Goal: Information Seeking & Learning: Find specific fact

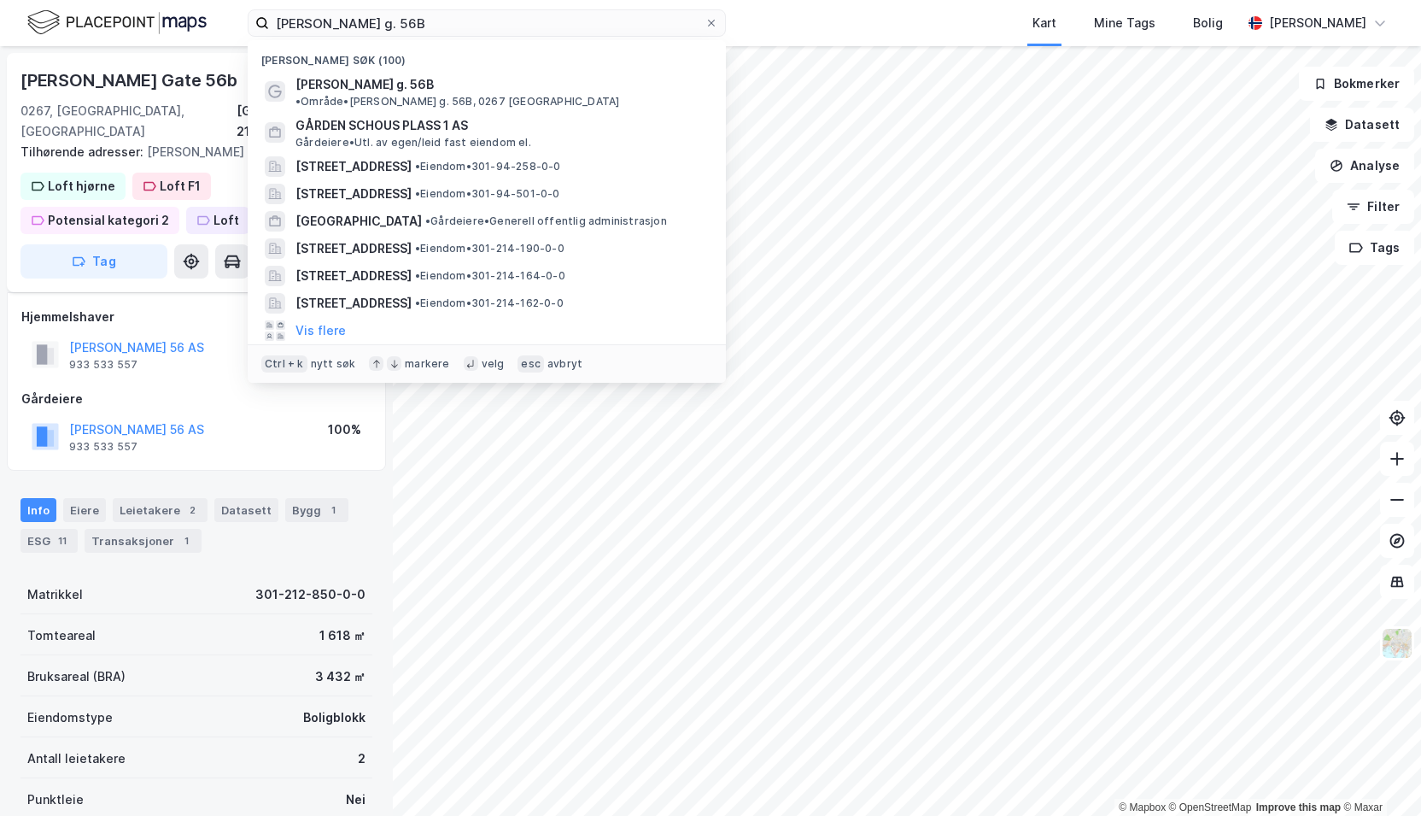
scroll to position [84, 0]
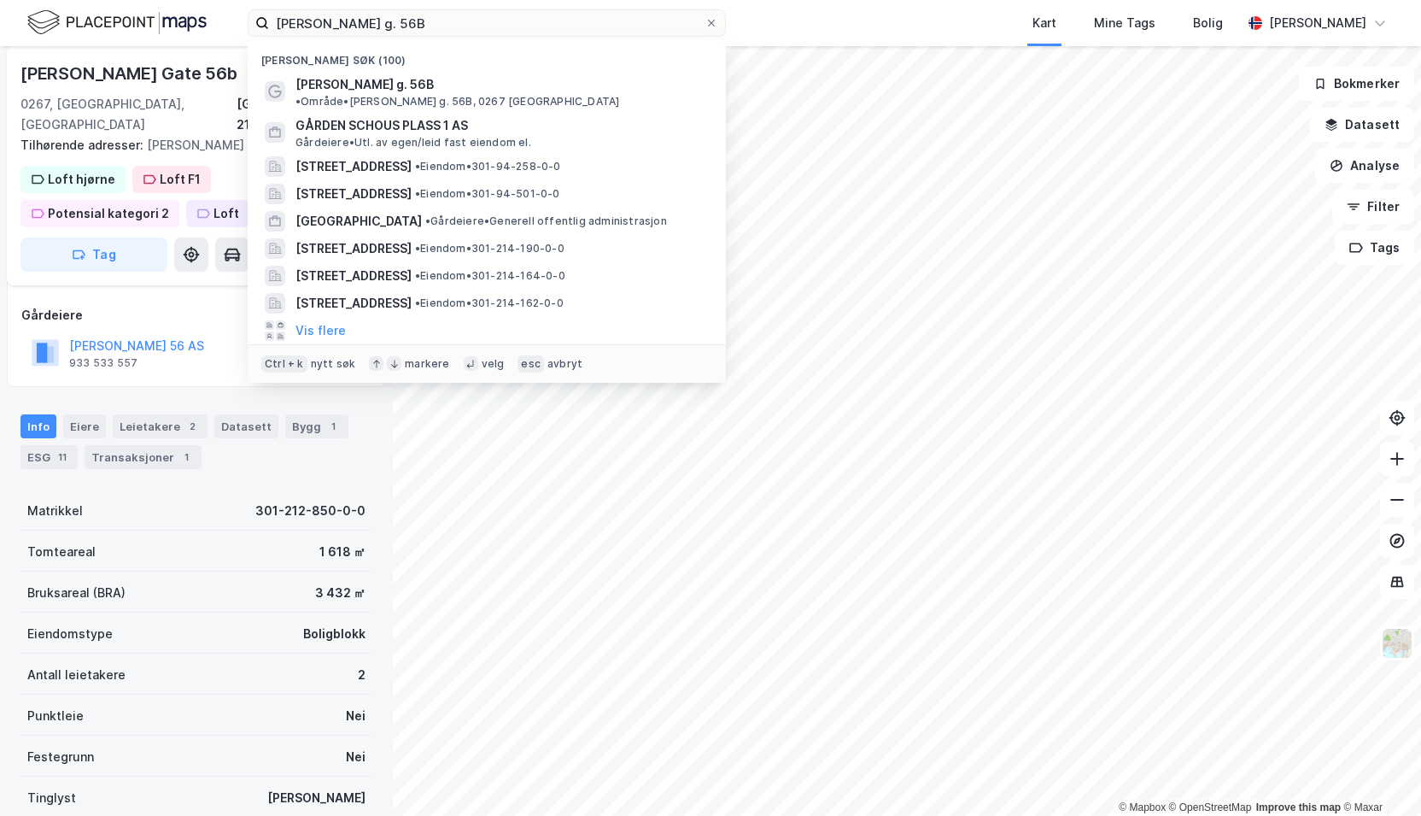
click at [448, 18] on input "[PERSON_NAME] g. 56B" at bounding box center [487, 23] width 436 height 26
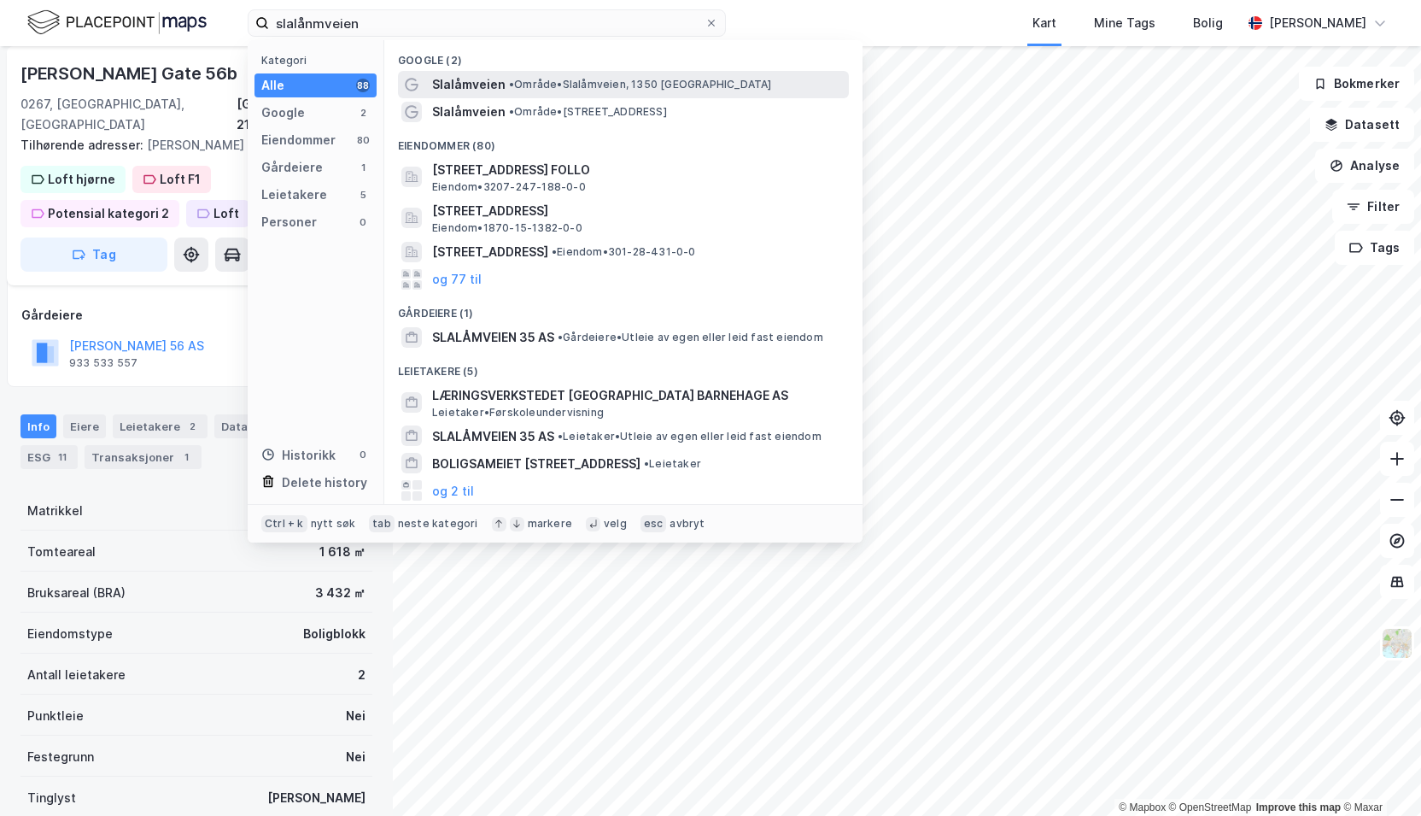
type input "slalånmveien"
click at [466, 78] on span "Slalåmveien" at bounding box center [468, 84] width 73 height 21
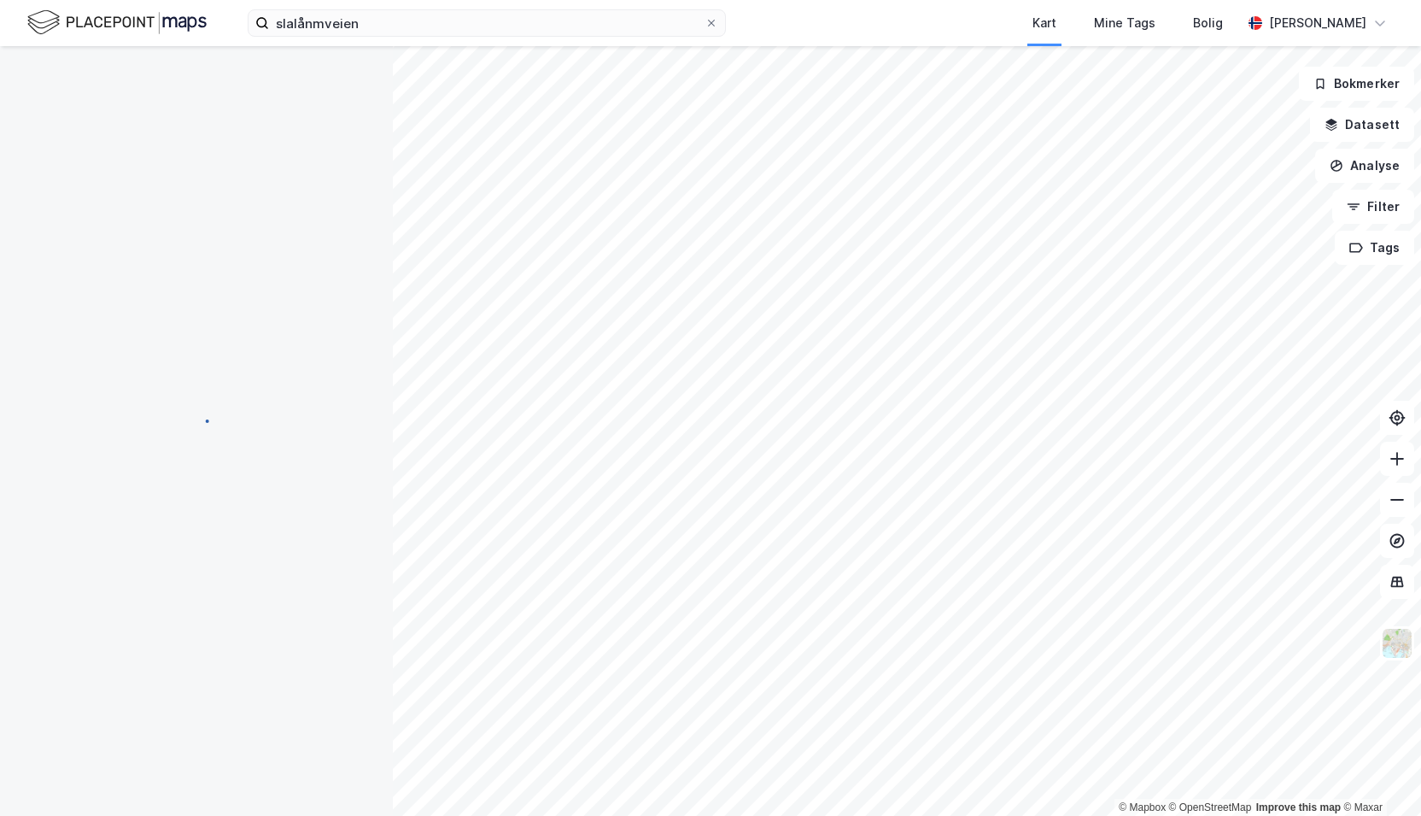
scroll to position [84, 0]
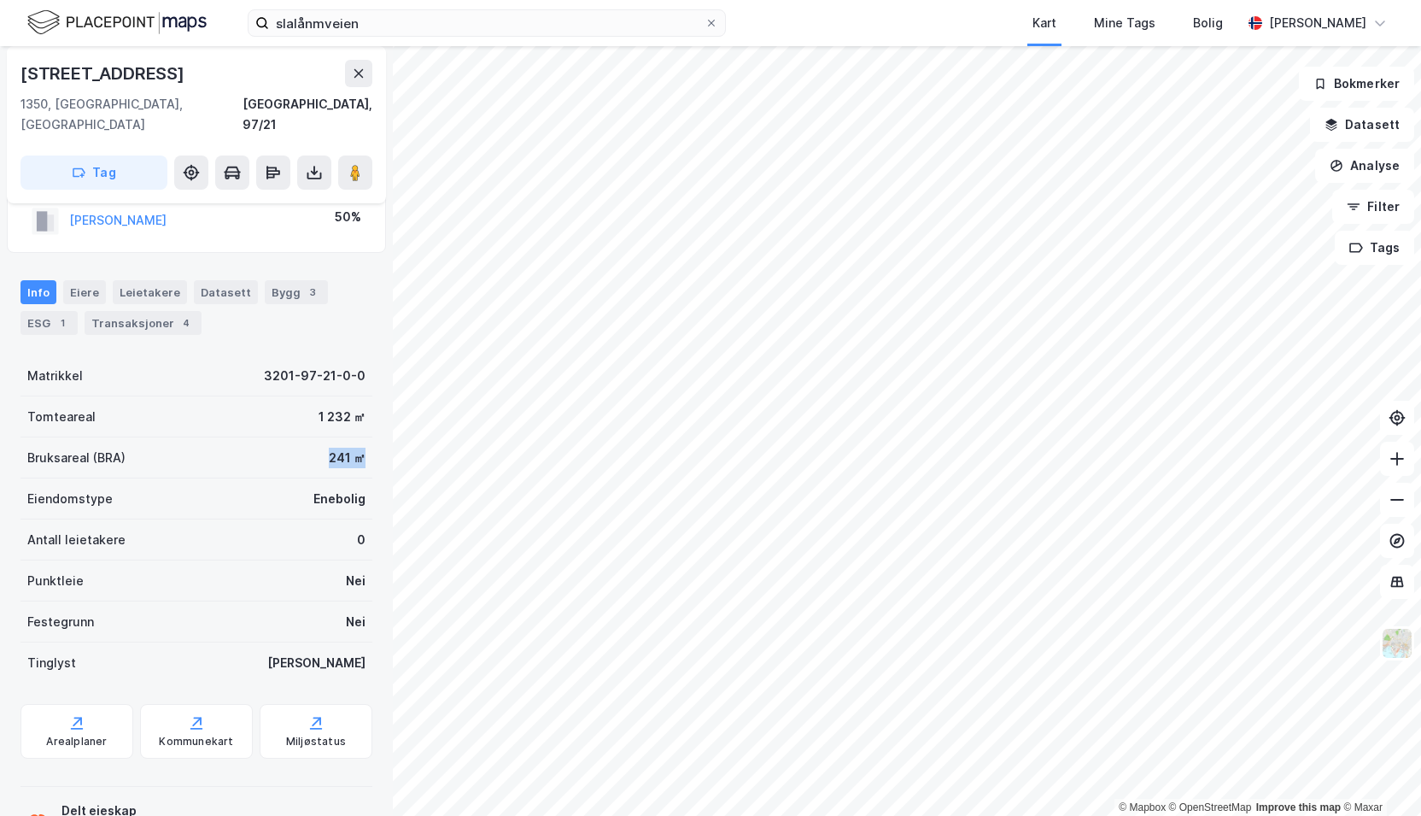
drag, startPoint x: 316, startPoint y: 433, endPoint x: 347, endPoint y: 444, distance: 32.7
click at [347, 448] on div "241 ㎡" at bounding box center [347, 458] width 37 height 21
drag, startPoint x: 347, startPoint y: 444, endPoint x: 327, endPoint y: 436, distance: 21.4
click at [329, 448] on div "241 ㎡" at bounding box center [347, 458] width 37 height 21
copy div "241 ㎡"
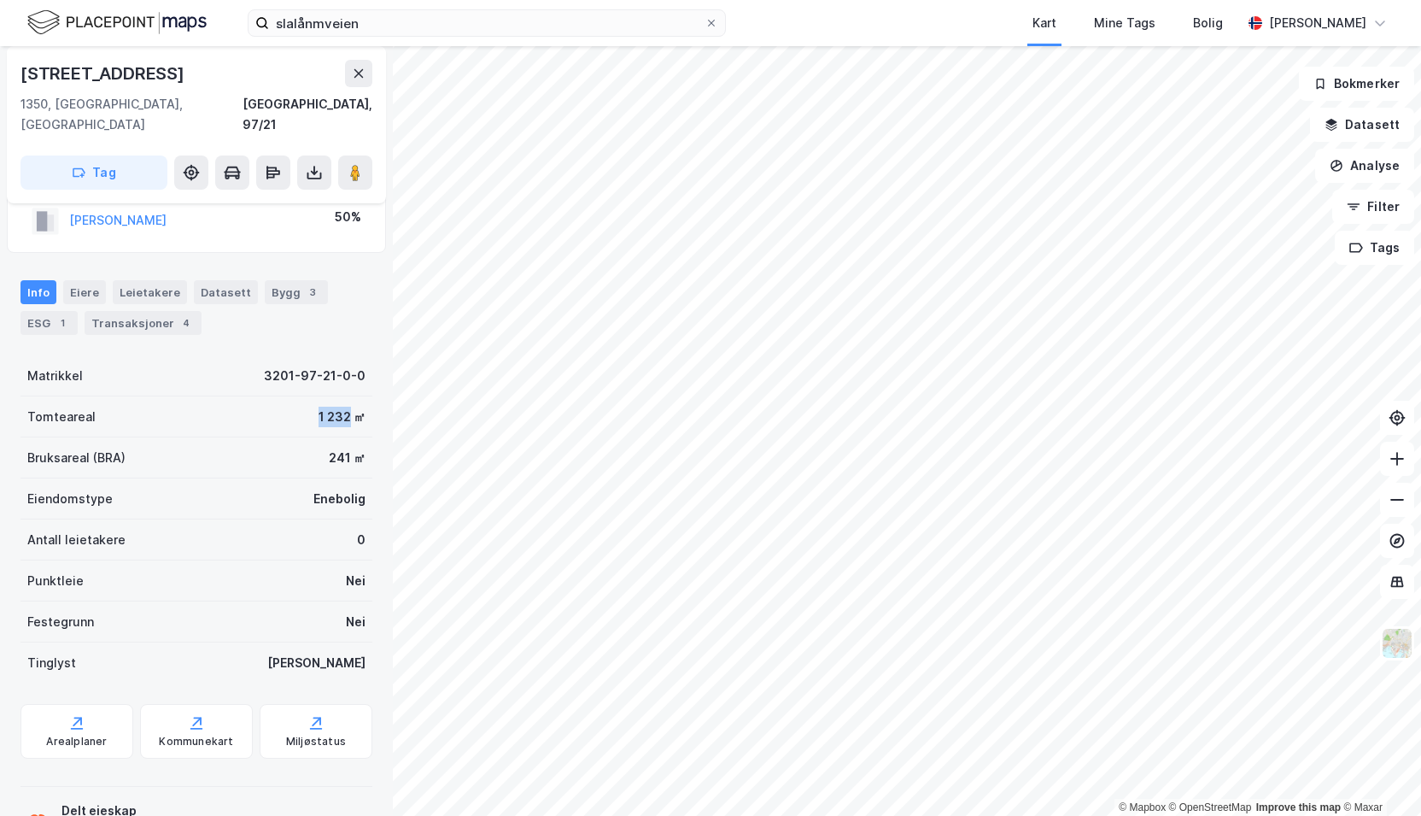
drag, startPoint x: 306, startPoint y: 390, endPoint x: 337, endPoint y: 392, distance: 30.9
click at [337, 407] on div "1 232 ㎡" at bounding box center [342, 417] width 47 height 21
copy div "1 232"
